Goal: Task Accomplishment & Management: Use online tool/utility

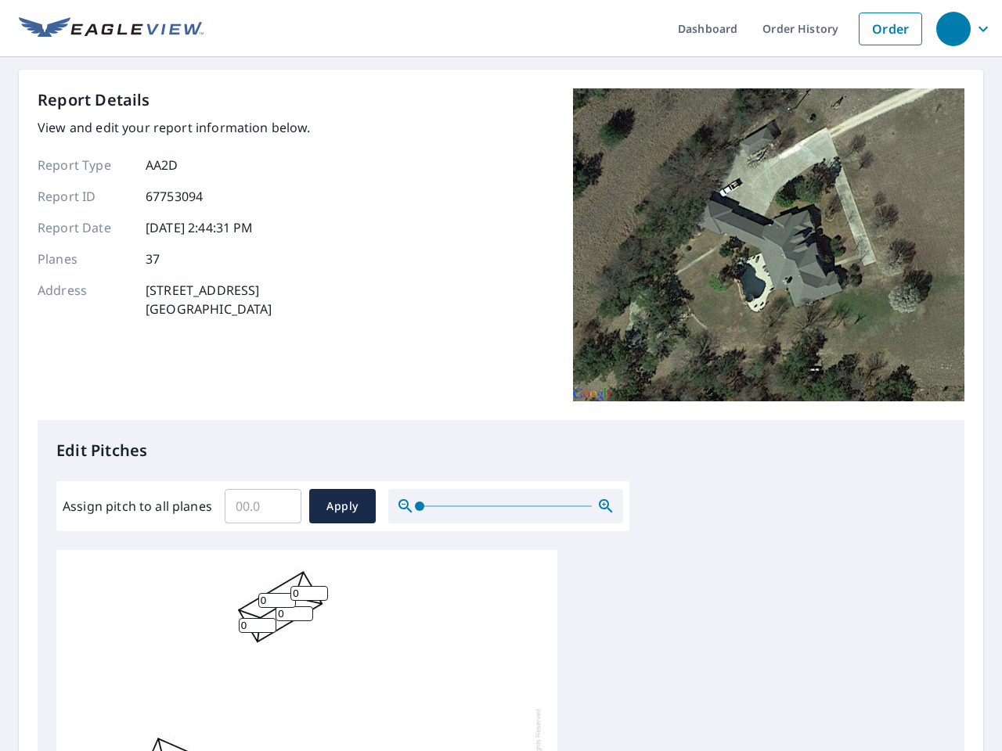
click at [501, 376] on div "Report Details View and edit your report information below. Report Type AA2D Re…" at bounding box center [501, 254] width 927 height 332
click at [953, 28] on div "button" at bounding box center [953, 29] width 34 height 34
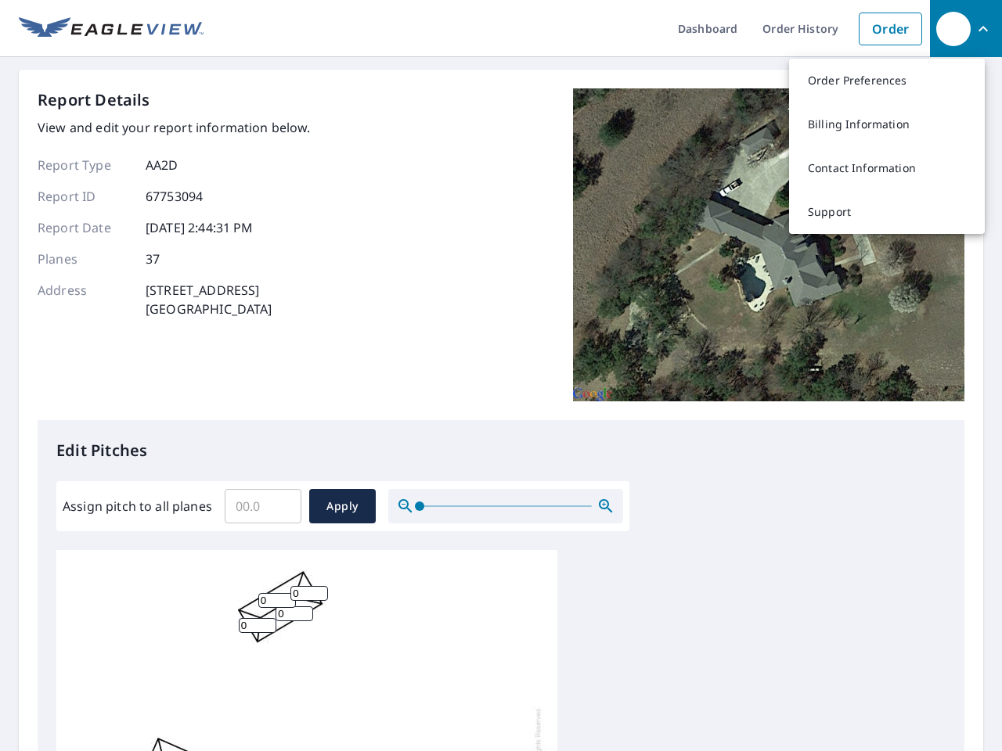
click at [263, 506] on input "Assign pitch to all planes" at bounding box center [263, 507] width 77 height 44
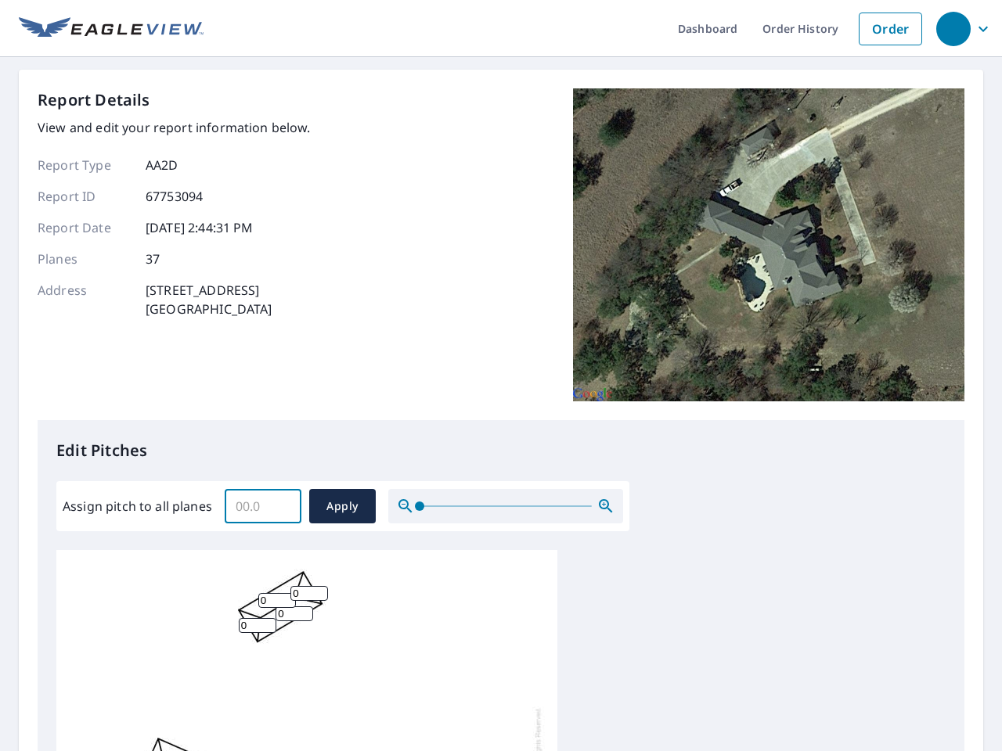
click at [342, 506] on span "Apply" at bounding box center [342, 507] width 41 height 20
click at [606, 506] on icon "button" at bounding box center [605, 506] width 19 height 19
